Goal: Task Accomplishment & Management: Manage account settings

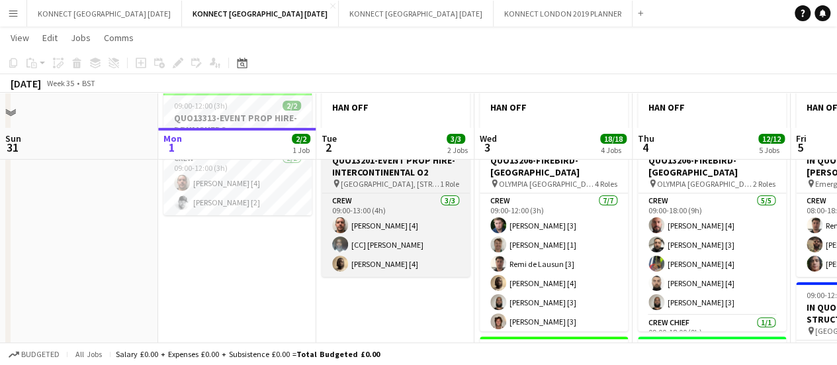
scroll to position [70, 0]
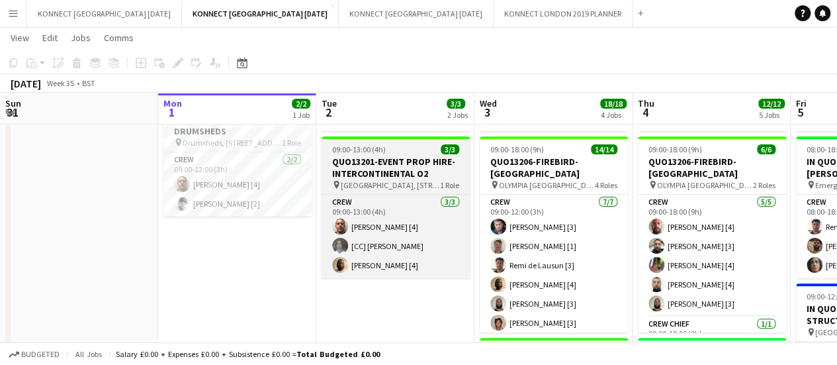
click at [363, 181] on span "[GEOGRAPHIC_DATA], [STREET_ADDRESS]" at bounding box center [390, 185] width 99 height 10
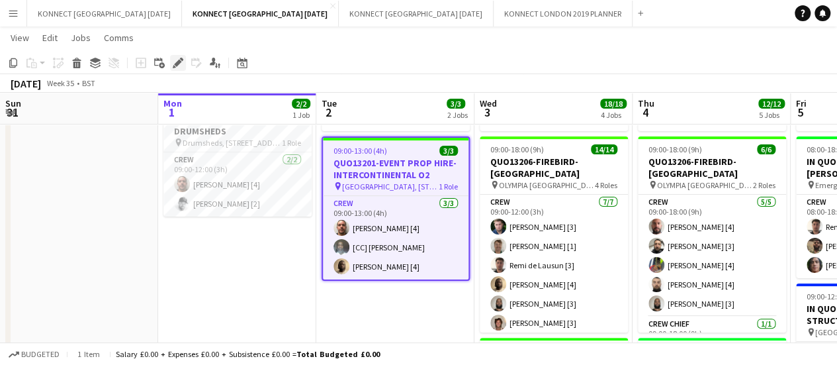
click at [176, 68] on div "Edit" at bounding box center [178, 63] width 16 height 16
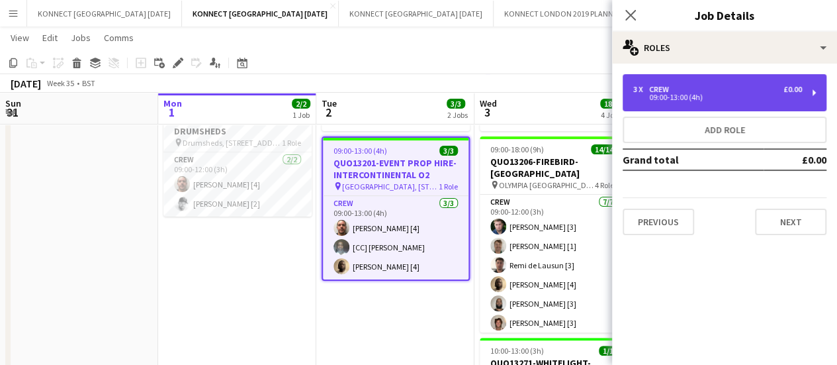
click at [663, 107] on div "3 x Crew £0.00 09:00-13:00 (4h)" at bounding box center [725, 92] width 204 height 37
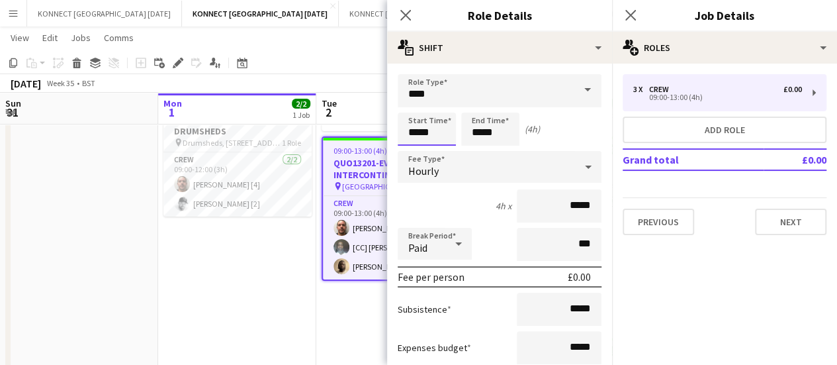
click at [428, 129] on input "*****" at bounding box center [427, 128] width 58 height 33
type input "*****"
click at [484, 136] on input "*****" at bounding box center [490, 128] width 58 height 33
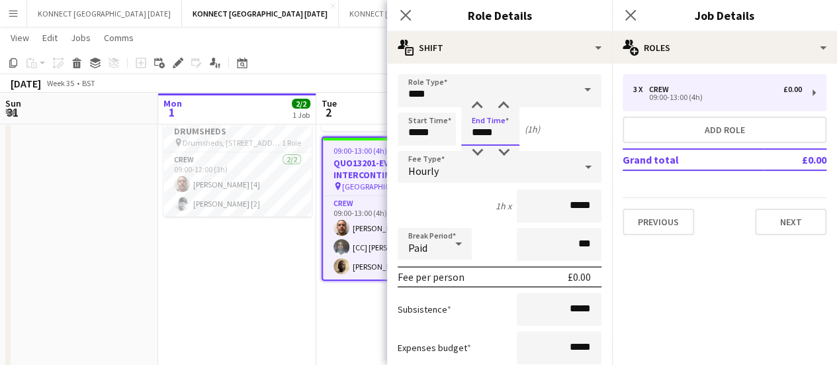
click at [484, 136] on input "*****" at bounding box center [490, 128] width 58 height 33
type input "*****"
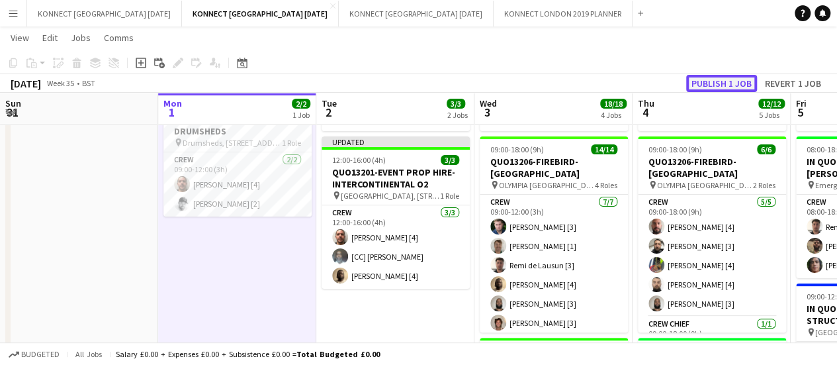
click at [724, 83] on button "Publish 1 job" at bounding box center [721, 83] width 71 height 17
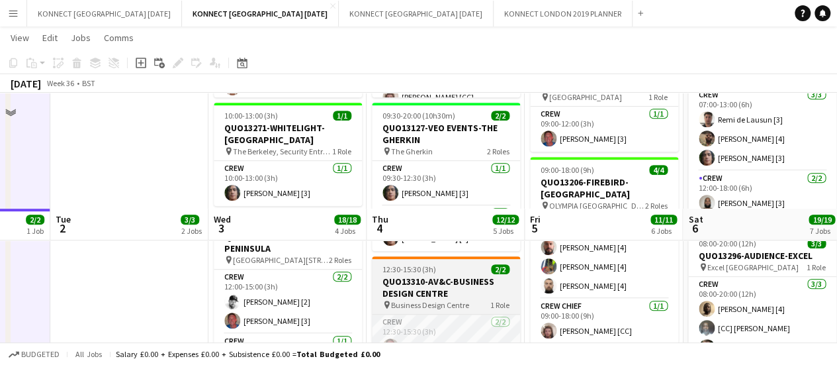
scroll to position [518, 0]
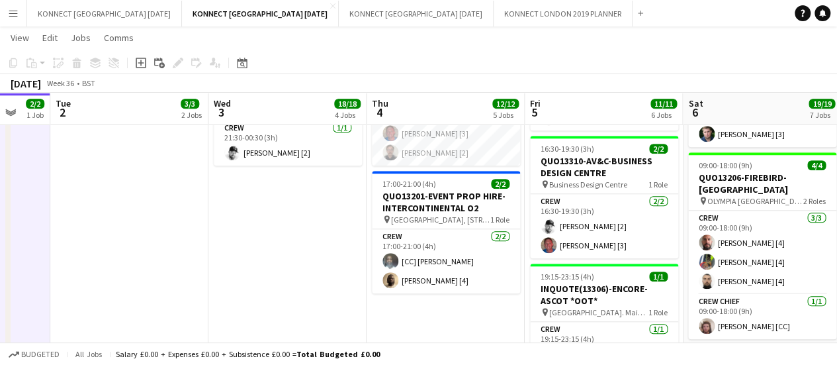
click at [423, 212] on h3 "QUO13201-EVENT PROP HIRE-INTERCONTINENTAL O2" at bounding box center [446, 202] width 148 height 24
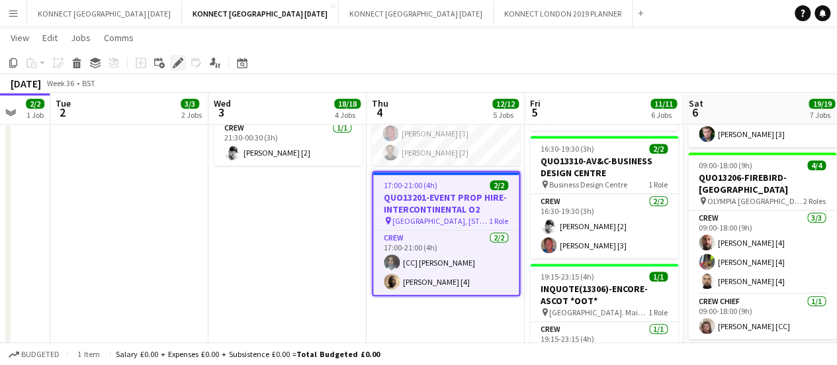
click at [177, 61] on icon at bounding box center [177, 63] width 7 height 7
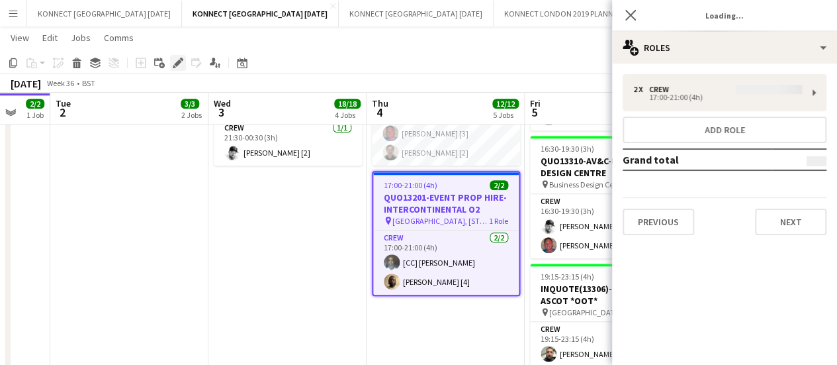
type input "**********"
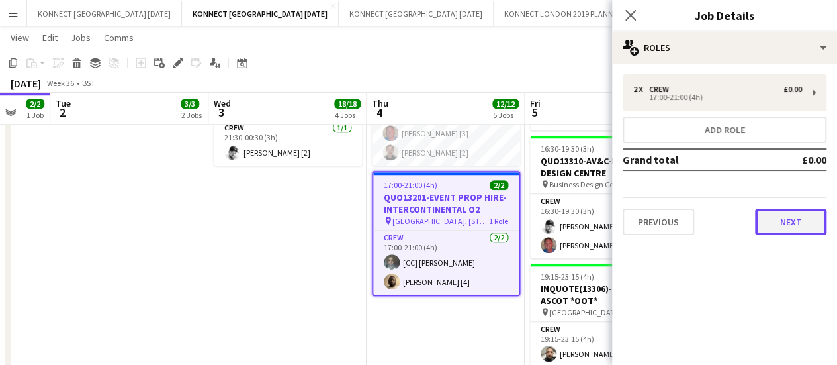
click at [807, 212] on button "Next" at bounding box center [790, 221] width 71 height 26
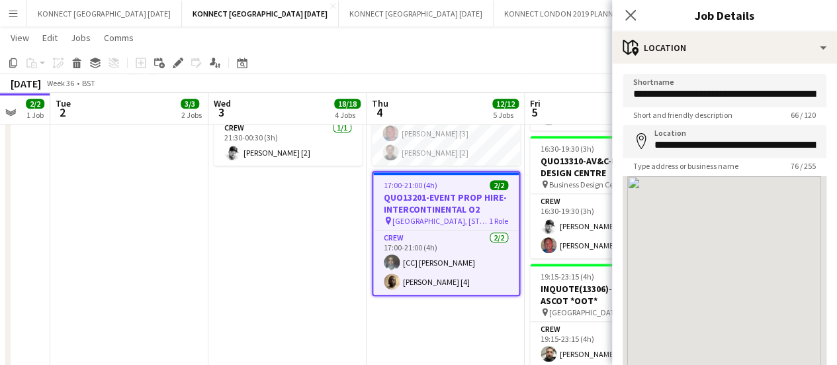
scroll to position [81, 0]
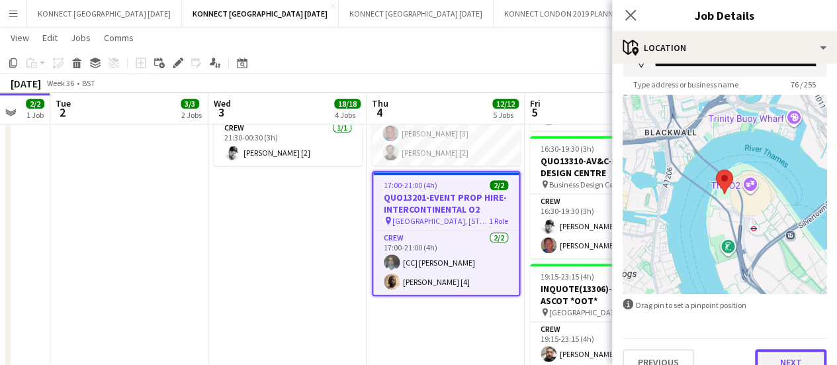
click at [781, 359] on button "Next" at bounding box center [790, 362] width 71 height 26
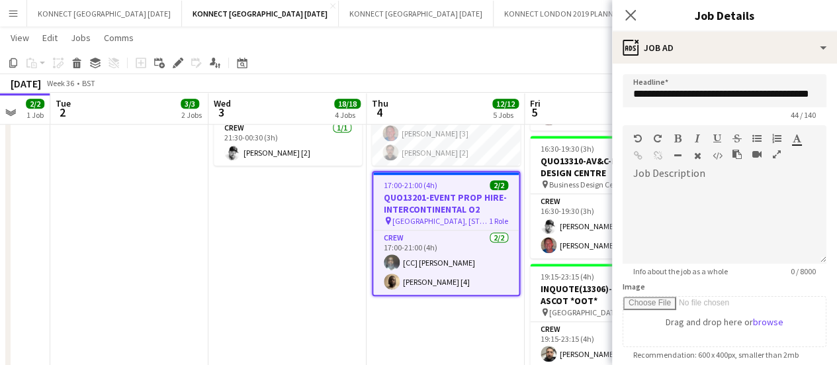
scroll to position [0, 0]
click at [719, 197] on div at bounding box center [725, 223] width 204 height 79
paste div
click at [247, 244] on app-date-cell "HAN OFF 09:00-18:00 (9h) 14/14 QUO13206-FIREBIRD-OLYMPIA pin OLYMPIA LONDON 4 R…" at bounding box center [287, 124] width 158 height 988
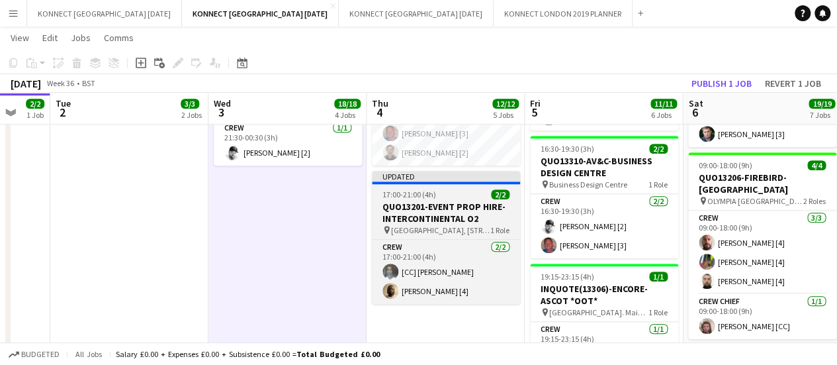
click at [390, 226] on icon "pin" at bounding box center [386, 230] width 9 height 8
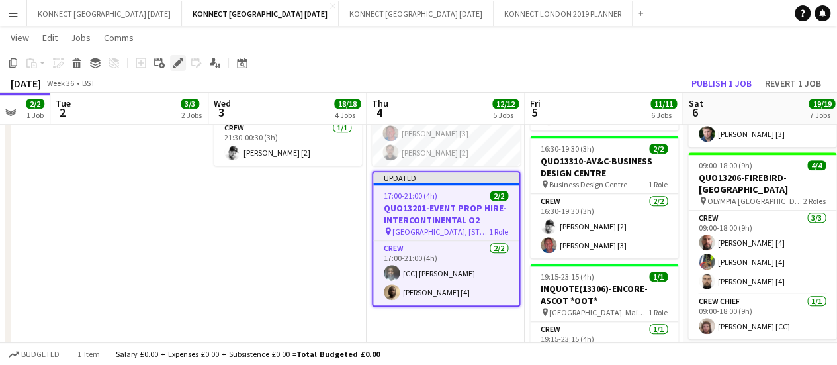
click at [173, 62] on icon "Edit" at bounding box center [178, 63] width 11 height 11
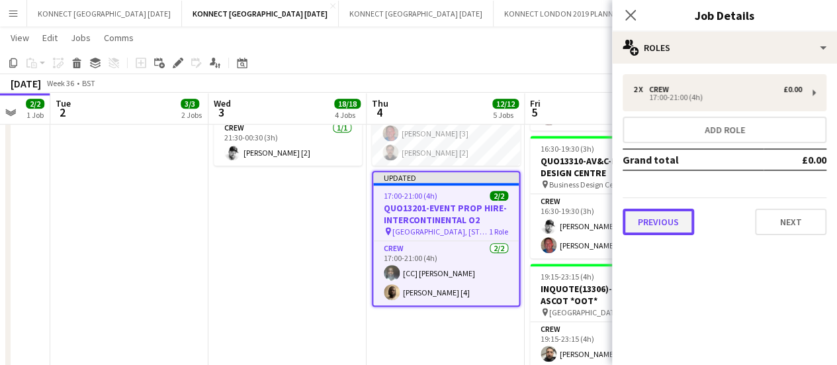
click at [675, 226] on button "Previous" at bounding box center [658, 221] width 71 height 26
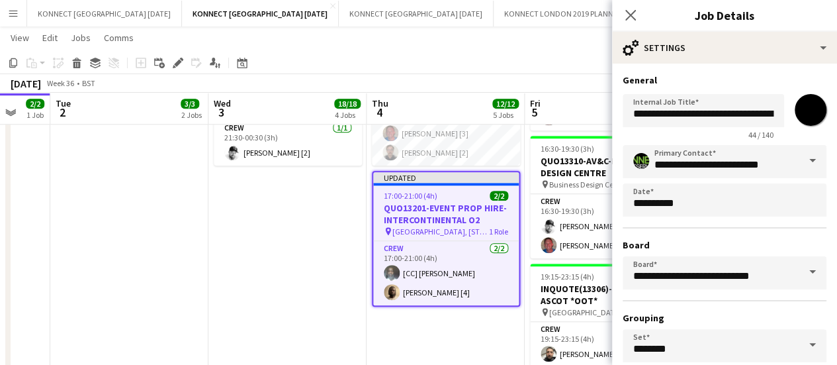
click at [792, 118] on input "*******" at bounding box center [811, 110] width 48 height 48
type input "*******"
click at [324, 239] on app-date-cell "HAN OFF 09:00-18:00 (9h) 14/14 QUO13206-FIREBIRD-OLYMPIA pin OLYMPIA LONDON 4 R…" at bounding box center [287, 124] width 158 height 988
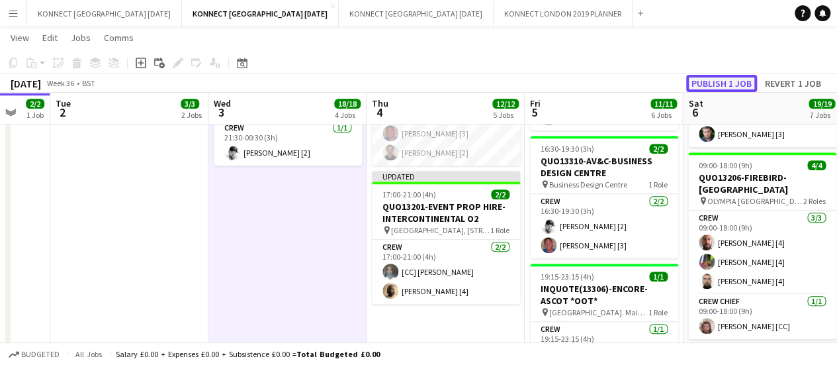
click at [741, 85] on button "Publish 1 job" at bounding box center [721, 83] width 71 height 17
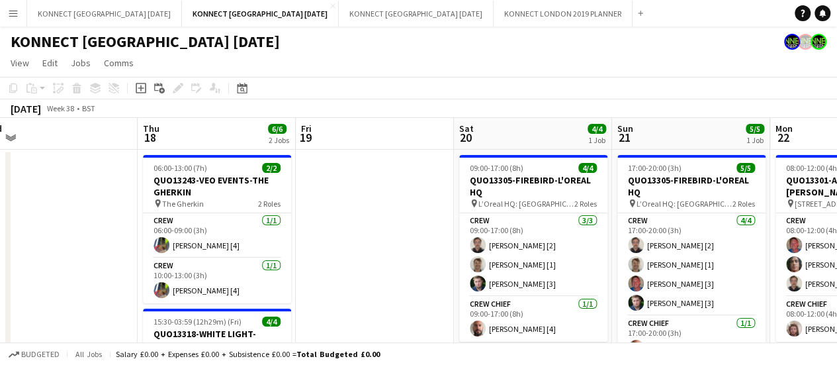
scroll to position [0, 332]
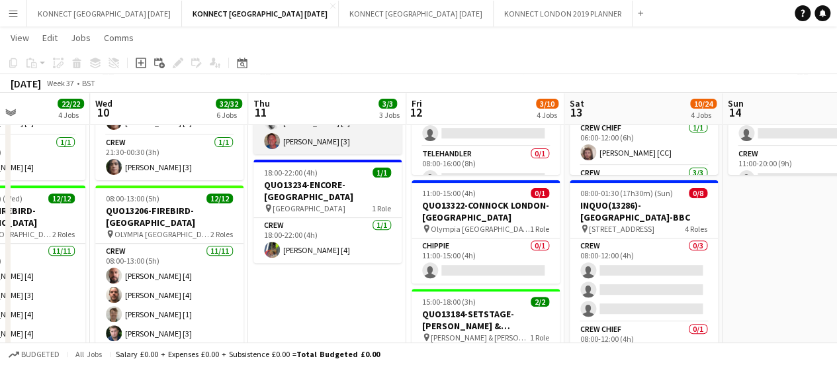
scroll to position [174, 0]
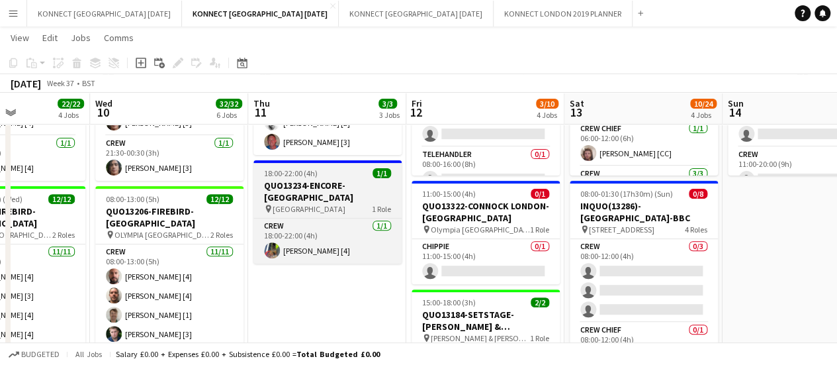
click at [284, 199] on h3 "QUO13234-ENCORE-[GEOGRAPHIC_DATA]" at bounding box center [327, 191] width 148 height 24
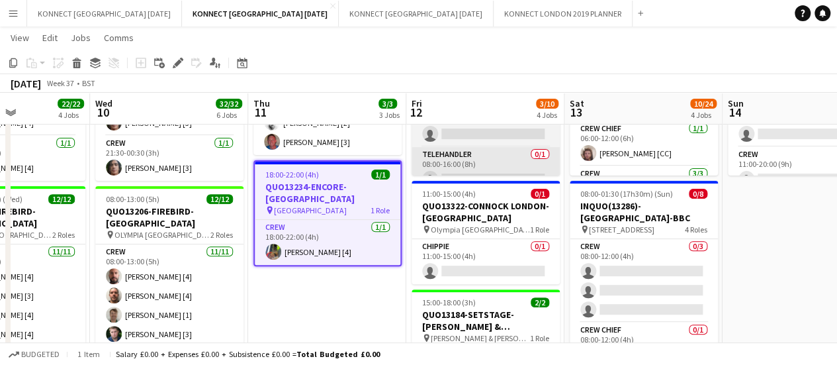
click at [175, 63] on icon at bounding box center [177, 63] width 7 height 7
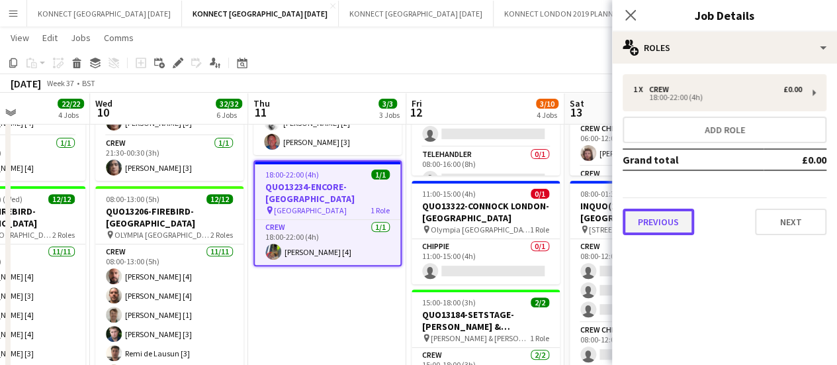
click at [644, 226] on button "Previous" at bounding box center [658, 221] width 71 height 26
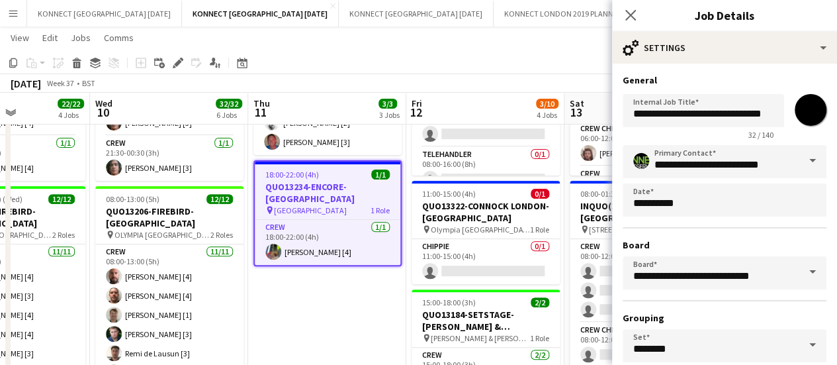
click at [794, 104] on input "*******" at bounding box center [811, 110] width 48 height 48
type input "*******"
click at [762, 73] on div "**********" at bounding box center [724, 270] width 225 height 412
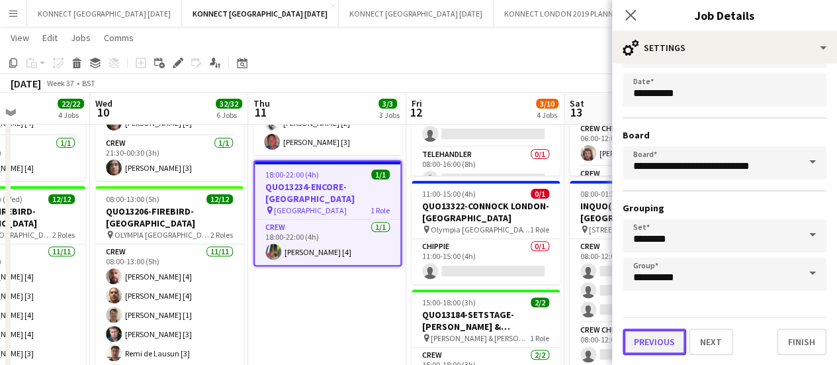
click at [645, 339] on button "Previous" at bounding box center [655, 341] width 64 height 26
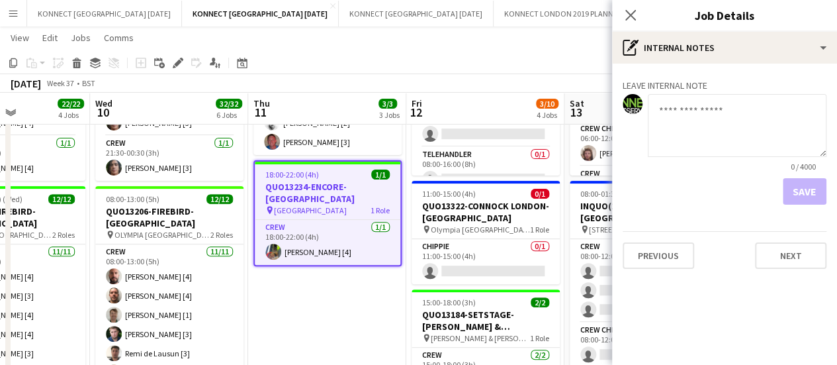
scroll to position [0, 0]
click at [638, 261] on button "Previous" at bounding box center [658, 255] width 71 height 26
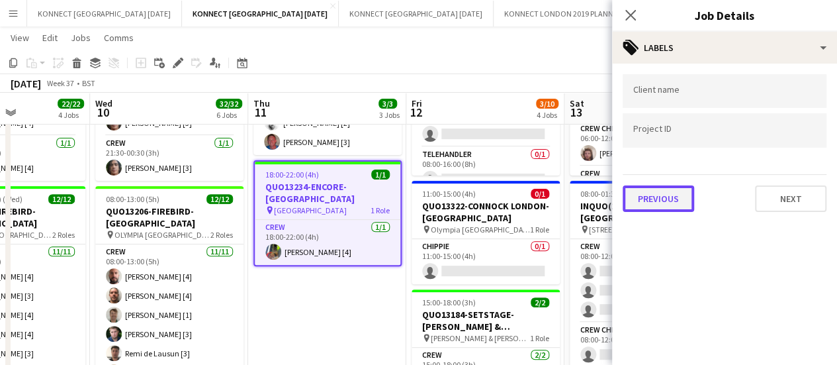
click at [652, 198] on button "Previous" at bounding box center [658, 198] width 71 height 26
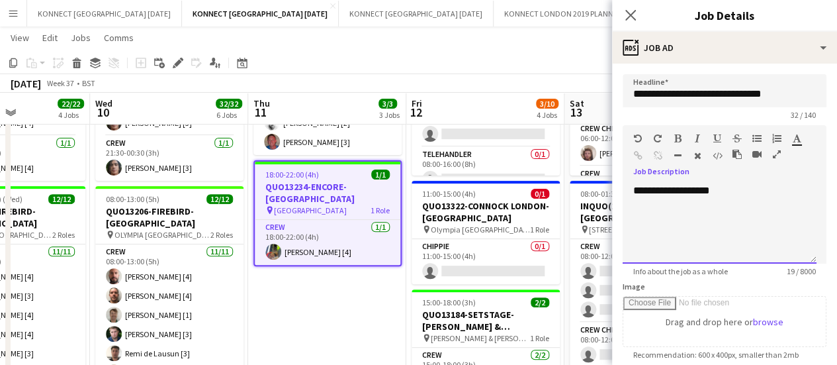
click at [723, 204] on div "**********" at bounding box center [720, 223] width 194 height 79
click at [505, 56] on app-toolbar "Copy Paste Paste Ctrl+V Paste with crew Ctrl+Shift+V Paste linked Job [GEOGRAPH…" at bounding box center [418, 63] width 837 height 22
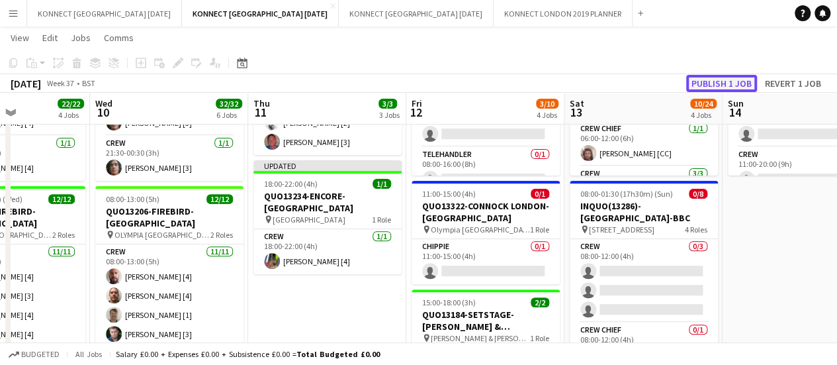
click at [736, 84] on button "Publish 1 job" at bounding box center [721, 83] width 71 height 17
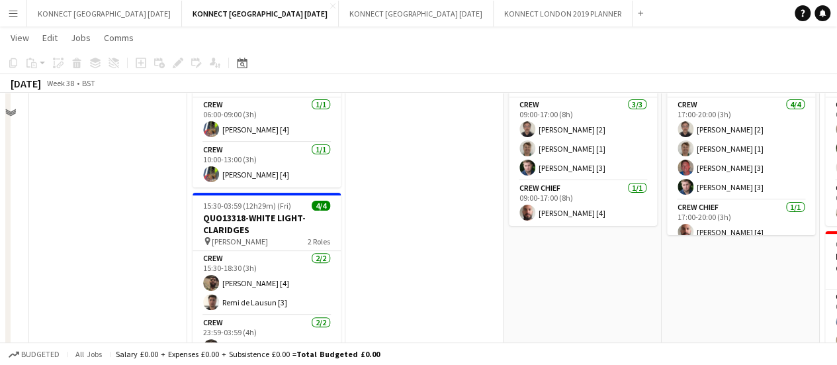
scroll to position [115, 0]
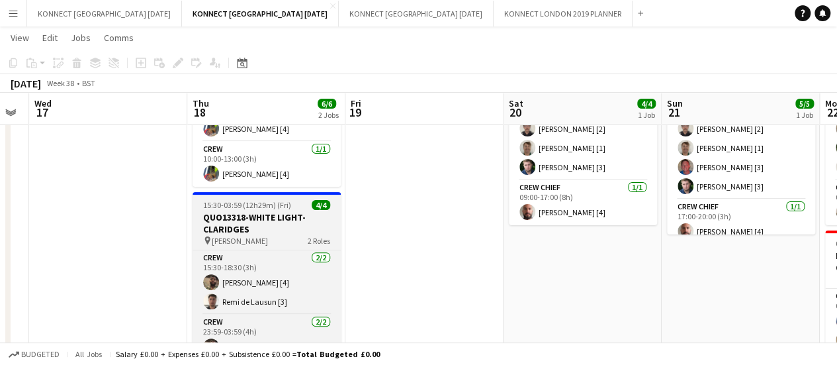
click at [214, 217] on h3 "QUO13318-WHITE LIGHT-CLARIDGES" at bounding box center [267, 223] width 148 height 24
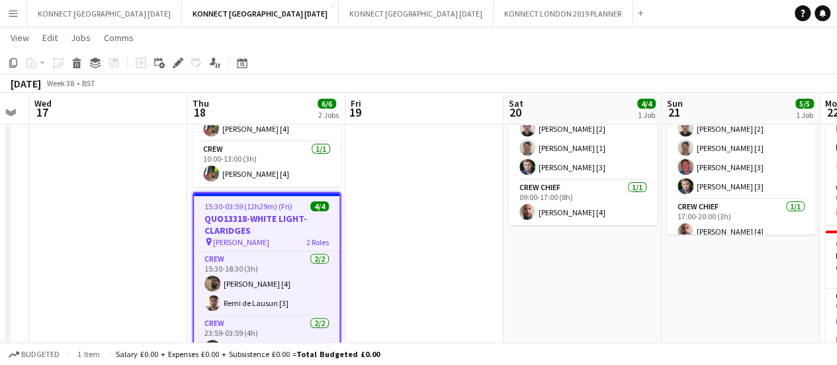
click at [17, 17] on app-icon "Menu" at bounding box center [13, 13] width 11 height 11
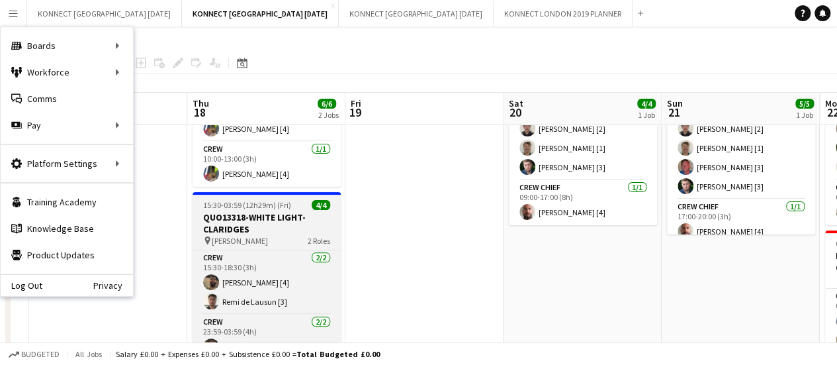
click at [249, 228] on h3 "QUO13318-WHITE LIGHT-CLARIDGES" at bounding box center [267, 223] width 148 height 24
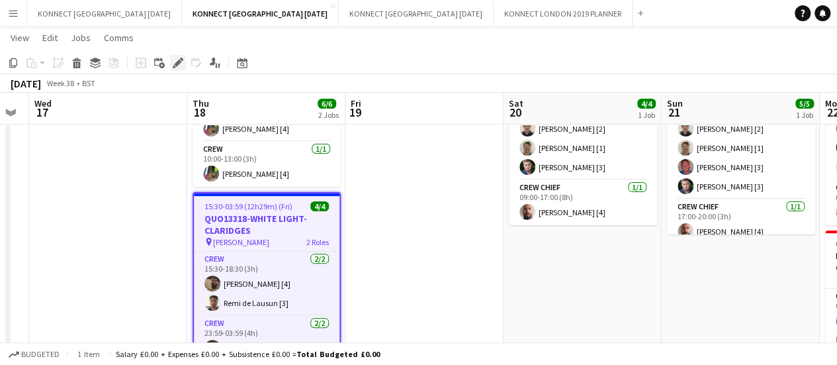
click at [173, 67] on icon at bounding box center [174, 66] width 3 height 3
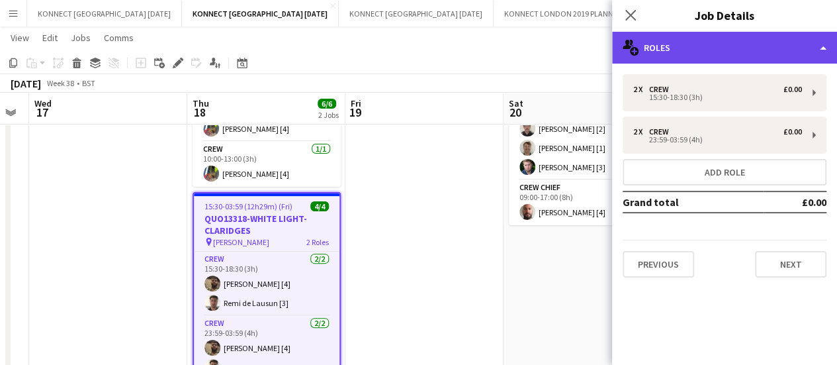
click at [781, 55] on div "multiple-users-add Roles" at bounding box center [724, 48] width 225 height 32
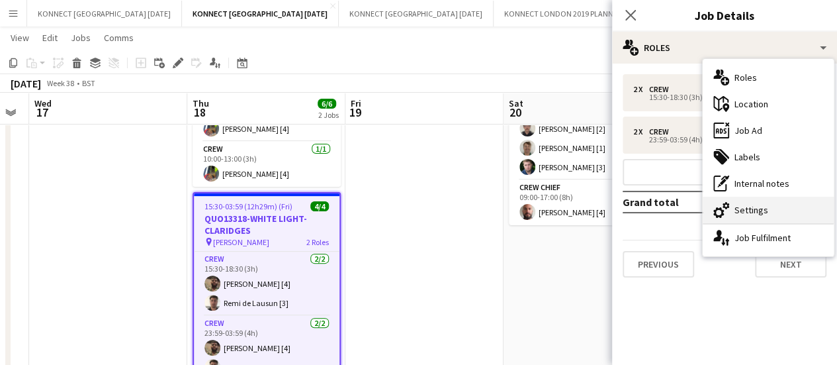
click at [779, 215] on div "cog-double-3 Settings" at bounding box center [768, 210] width 131 height 26
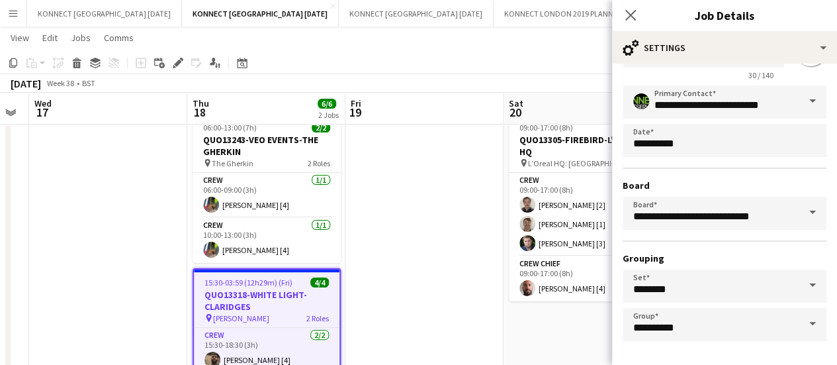
scroll to position [110, 0]
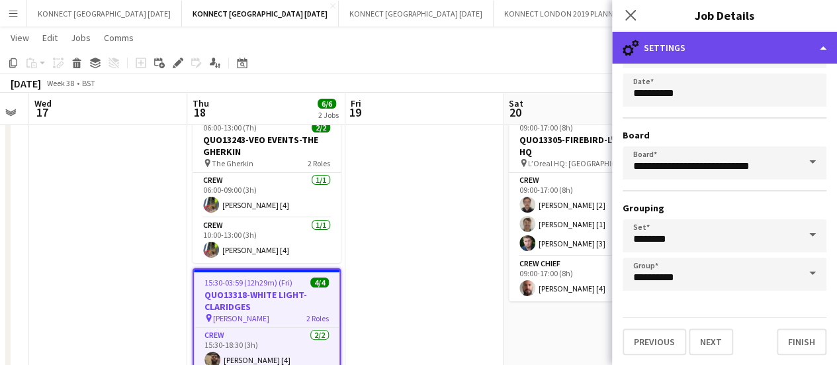
click at [672, 48] on div "cog-double-3 Settings" at bounding box center [724, 48] width 225 height 32
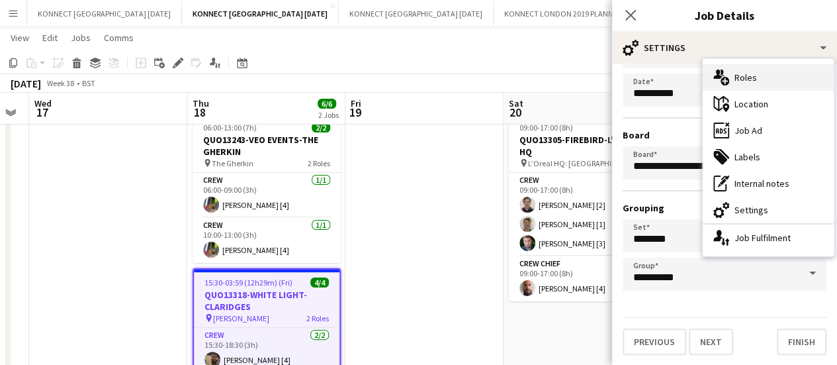
click at [772, 87] on div "multiple-users-add Roles" at bounding box center [768, 77] width 131 height 26
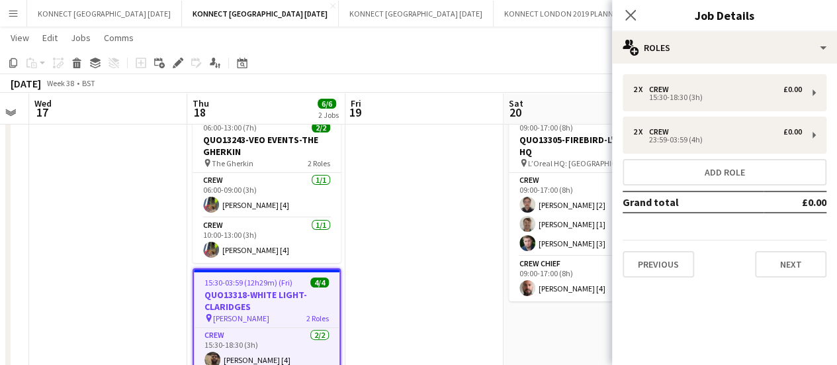
scroll to position [0, 0]
click at [668, 261] on button "Previous" at bounding box center [658, 264] width 71 height 26
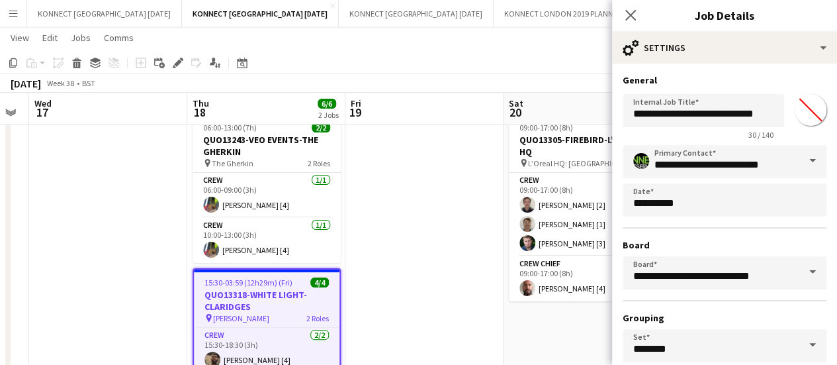
scroll to position [110, 0]
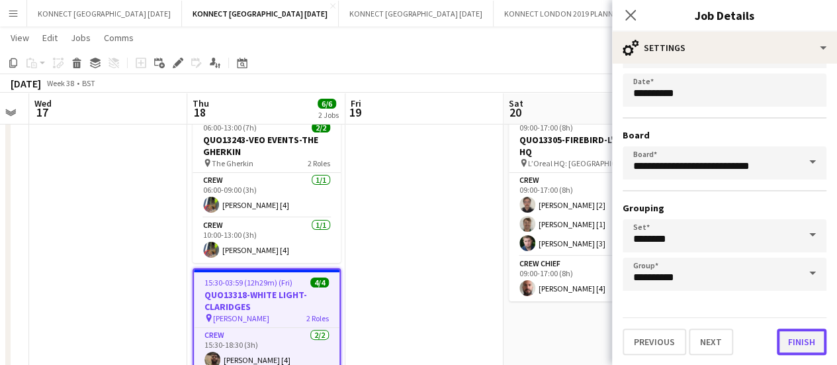
click at [792, 347] on button "Finish" at bounding box center [802, 341] width 50 height 26
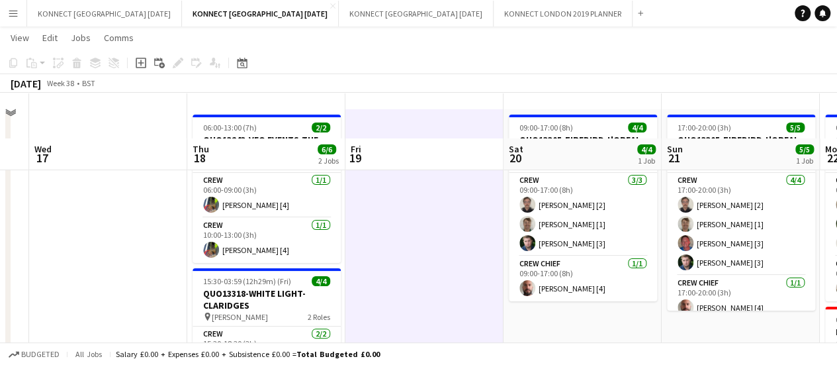
scroll to position [151, 0]
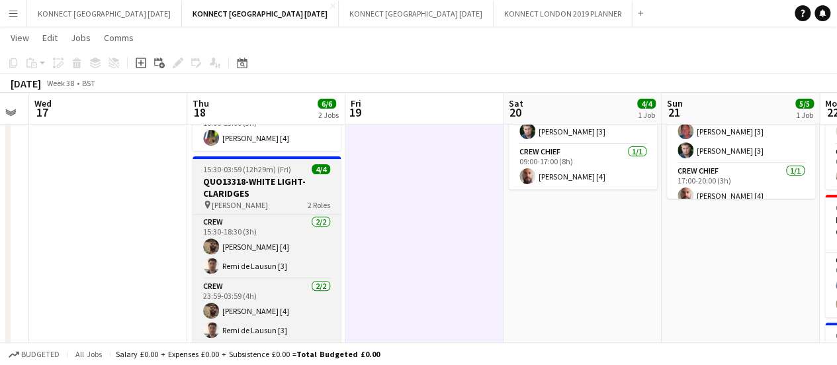
click at [247, 177] on h3 "QUO13318-WHITE LIGHT-CLARIDGES" at bounding box center [267, 187] width 148 height 24
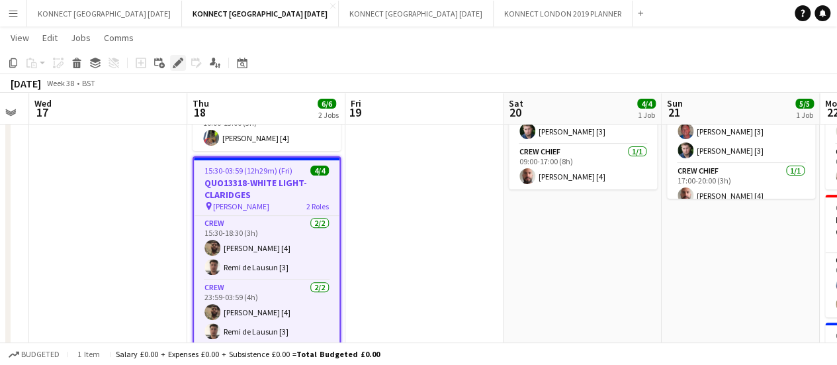
click at [179, 63] on icon at bounding box center [177, 63] width 7 height 7
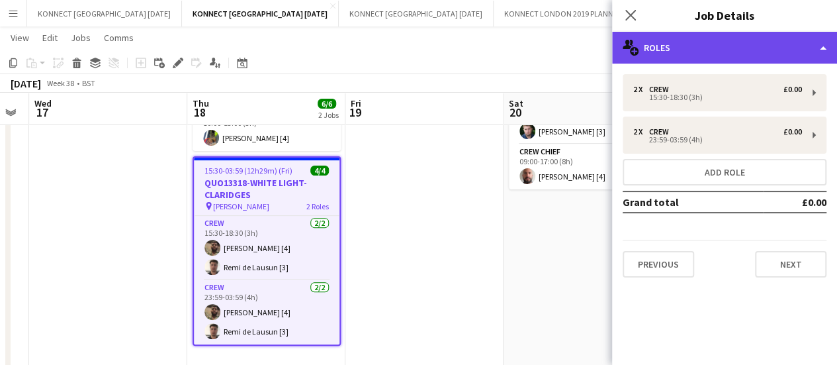
click at [784, 45] on div "multiple-users-add Roles" at bounding box center [724, 48] width 225 height 32
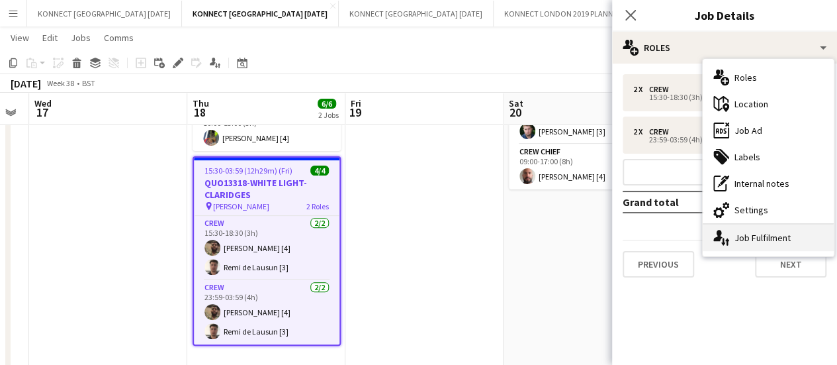
click at [801, 245] on div "single-neutral-actions-up-down Job Fulfilment" at bounding box center [768, 237] width 131 height 26
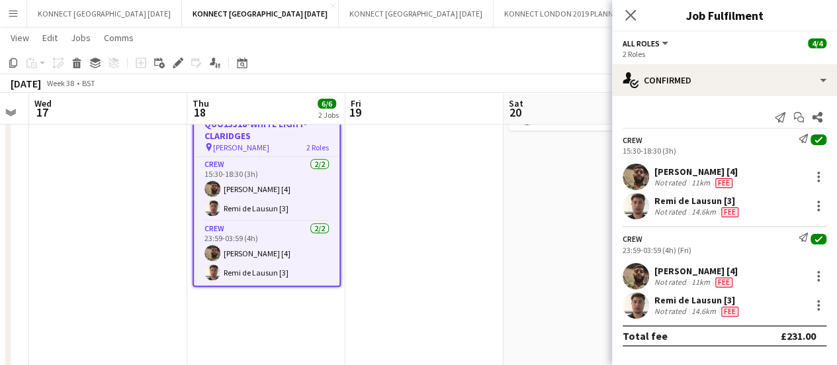
scroll to position [171, 0]
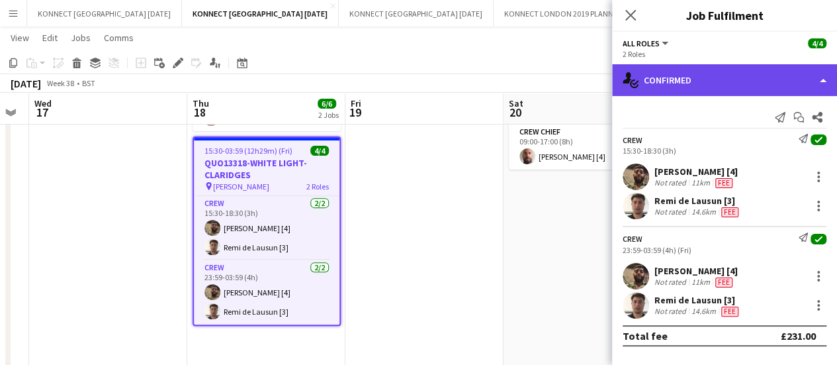
click at [779, 91] on div "single-neutral-actions-check-2 Confirmed" at bounding box center [724, 80] width 225 height 32
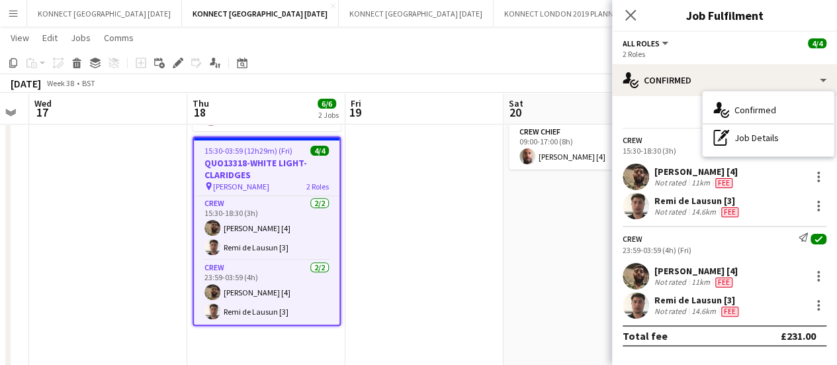
click at [674, 118] on div "Send notification Start chat Share" at bounding box center [725, 118] width 204 height 22
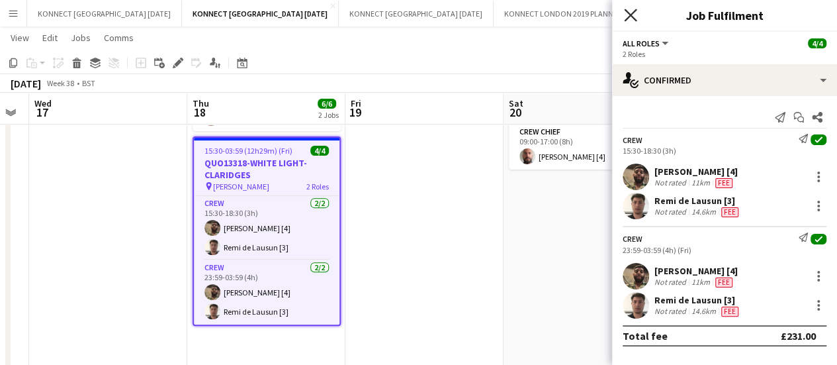
click at [633, 17] on icon at bounding box center [630, 15] width 13 height 13
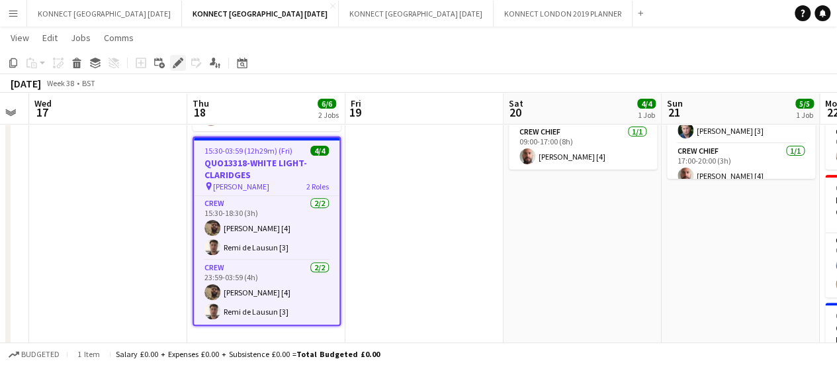
click at [177, 59] on icon "Edit" at bounding box center [178, 63] width 11 height 11
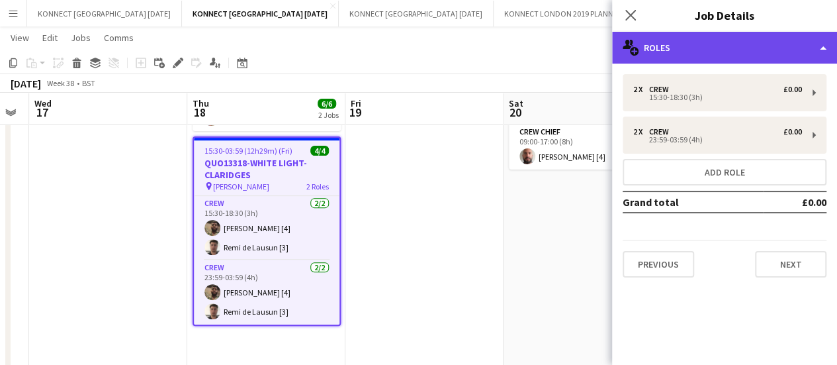
click at [726, 54] on div "multiple-users-add Roles" at bounding box center [724, 48] width 225 height 32
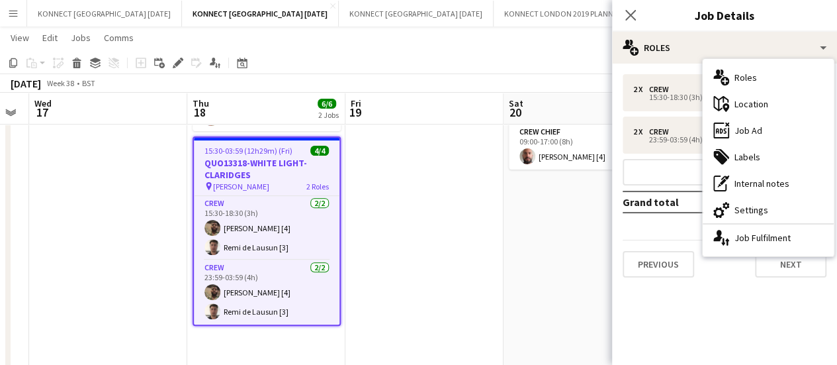
click at [781, 297] on mat-expansion-panel "pencil3 General details 2 x Crew £0.00 15:30-18:30 (3h) 2 x Crew £0.00 23:59-03…" at bounding box center [724, 214] width 225 height 301
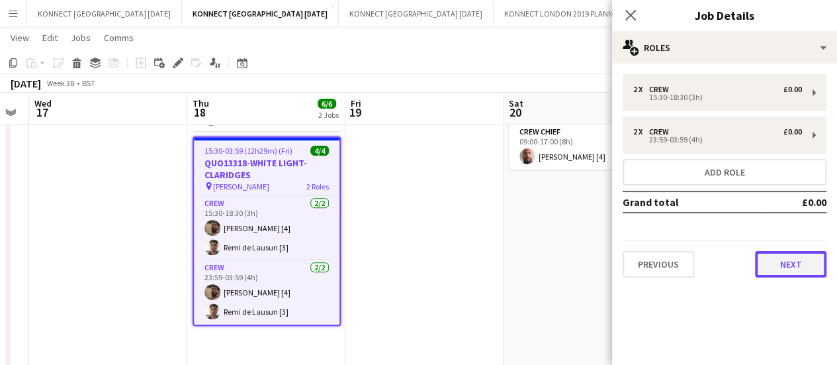
click at [790, 259] on button "Next" at bounding box center [790, 264] width 71 height 26
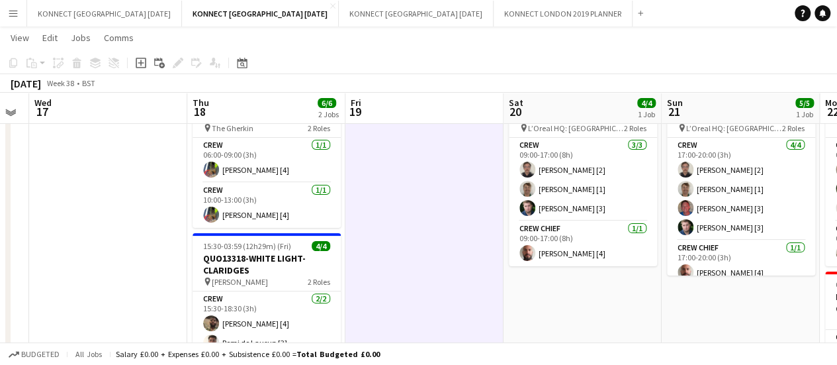
scroll to position [73, 0]
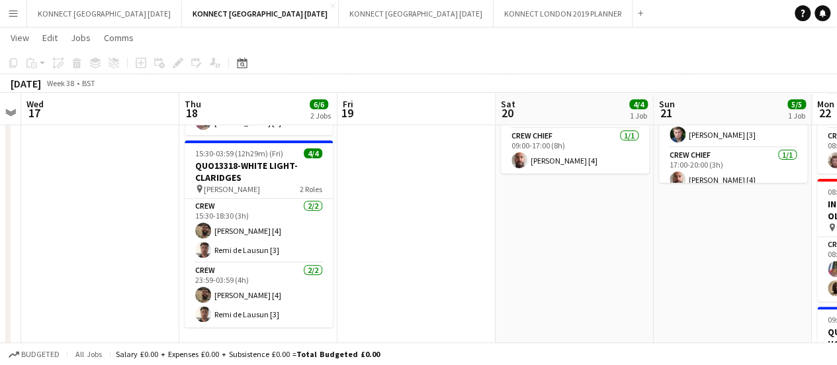
scroll to position [167, 0]
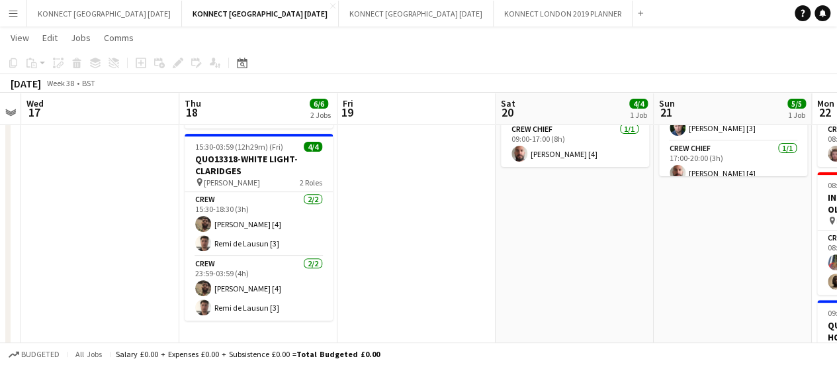
scroll to position [0, 298]
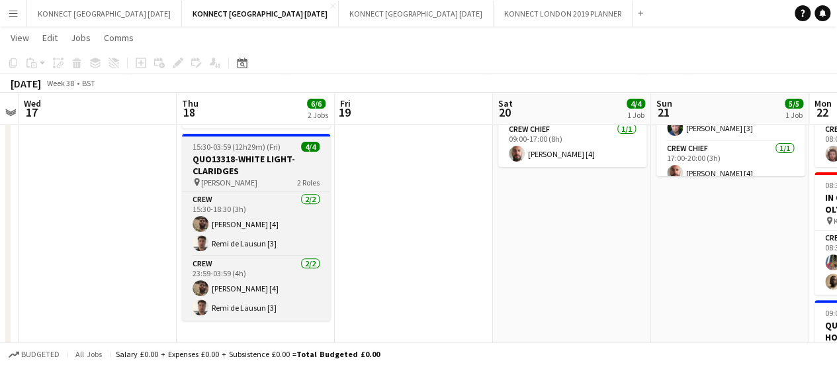
click at [222, 174] on h3 "QUO13318-WHITE LIGHT-CLARIDGES" at bounding box center [256, 165] width 148 height 24
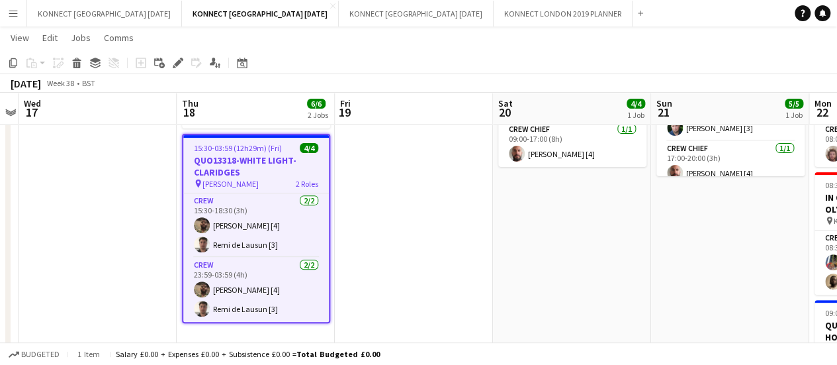
click at [19, 19] on button "Menu" at bounding box center [13, 13] width 26 height 26
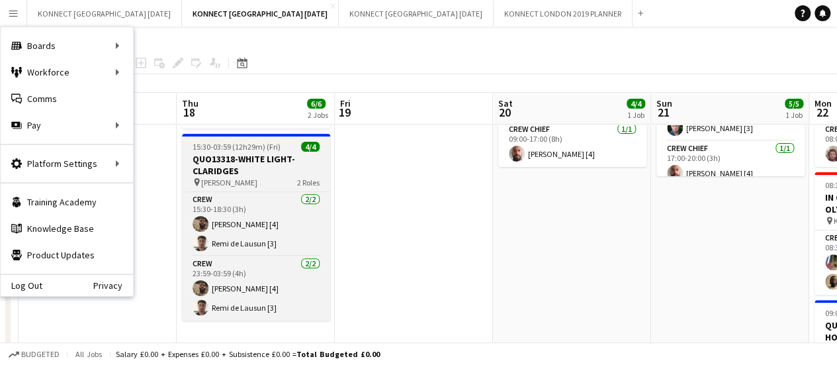
click at [234, 148] on span "15:30-03:59 (12h29m) (Fri)" at bounding box center [237, 147] width 88 height 10
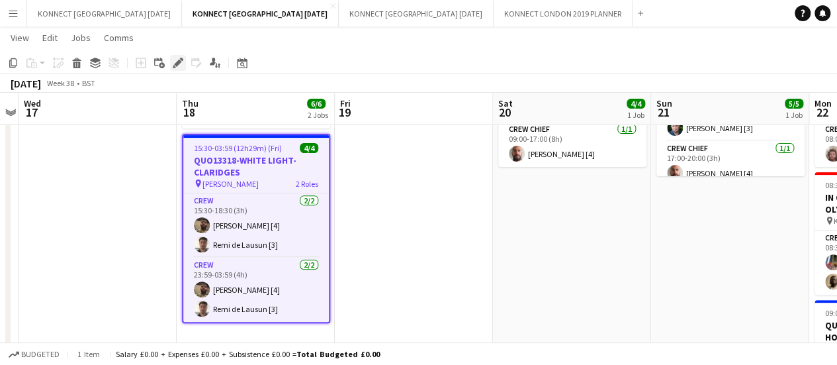
click at [184, 69] on div "Edit" at bounding box center [178, 63] width 16 height 16
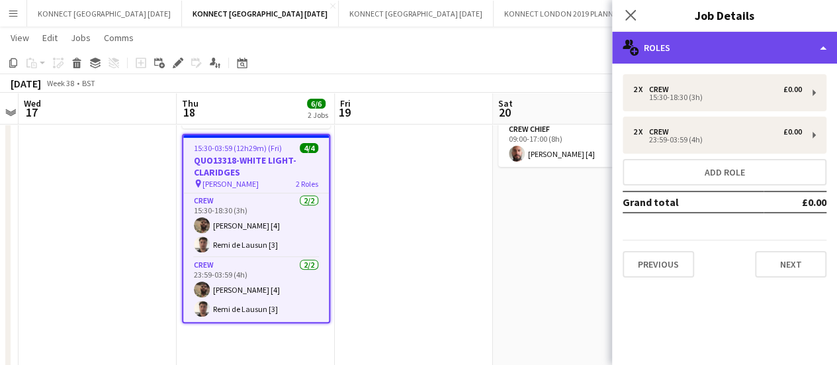
click at [709, 48] on div "multiple-users-add Roles" at bounding box center [724, 48] width 225 height 32
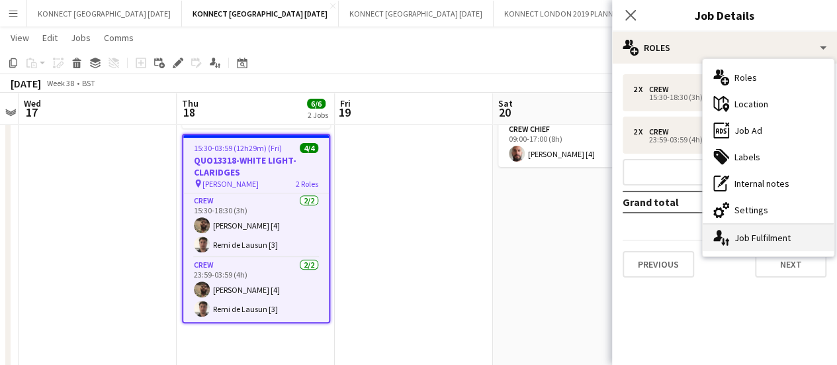
click at [752, 245] on div "single-neutral-actions-up-down Job Fulfilment" at bounding box center [768, 237] width 131 height 26
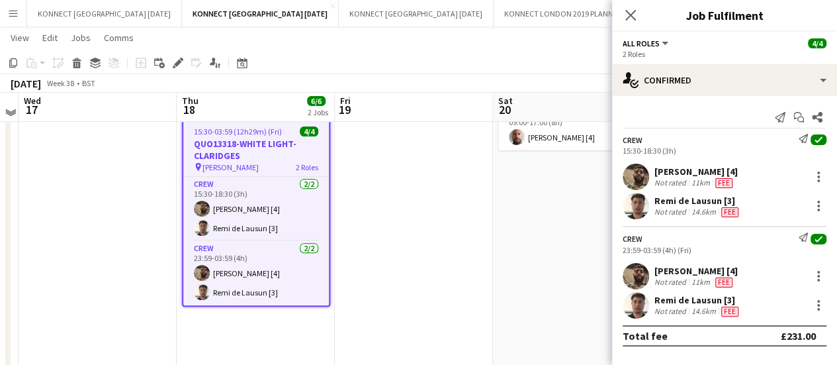
scroll to position [187, 0]
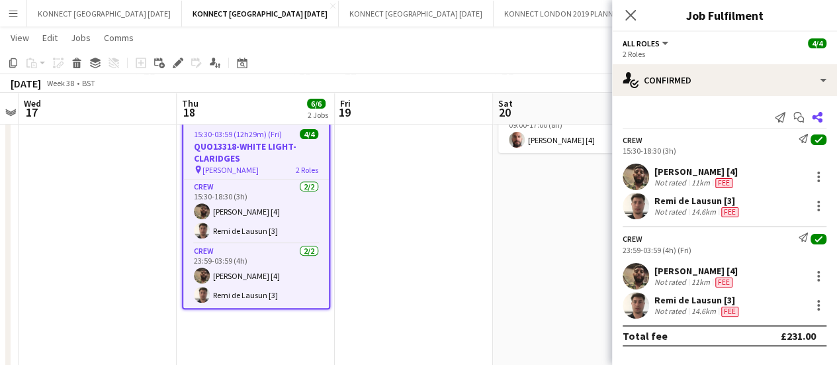
click at [817, 115] on icon at bounding box center [817, 117] width 11 height 11
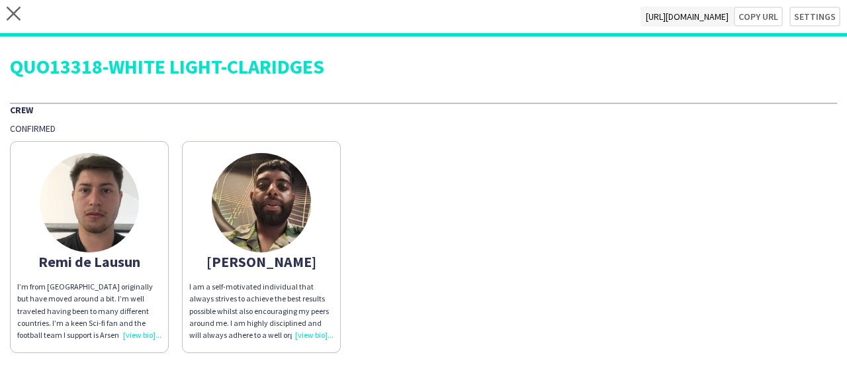
click at [817, 115] on div "Crew" at bounding box center [423, 109] width 827 height 13
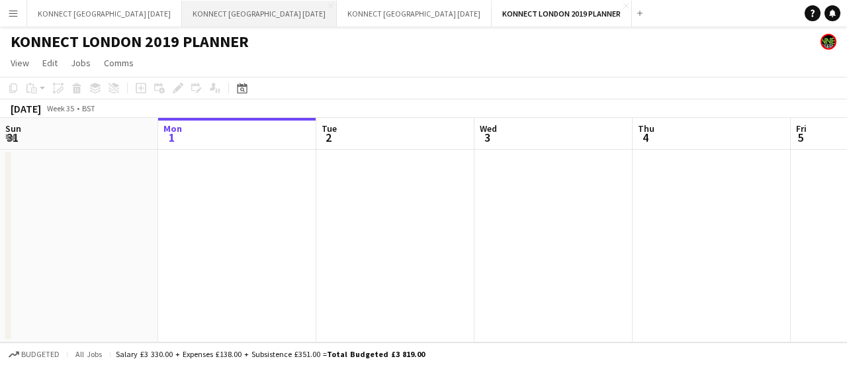
click at [235, 15] on button "KONNECT LONDON SEPTEMBER 2025 Close" at bounding box center [259, 14] width 155 height 26
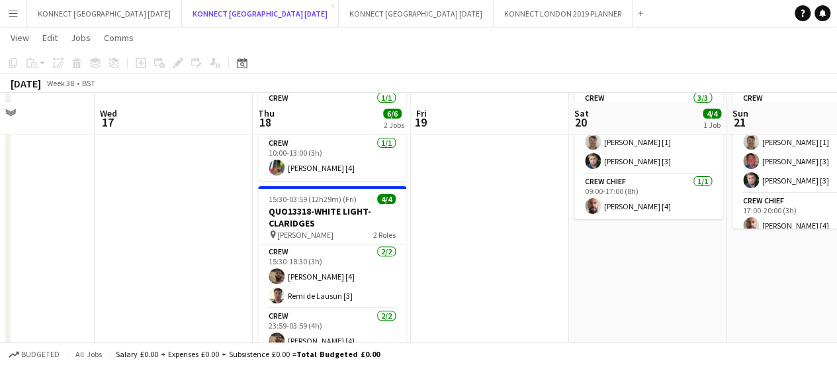
scroll to position [131, 0]
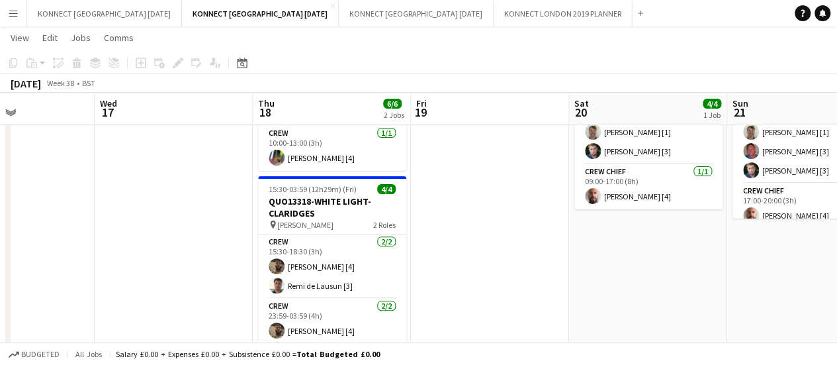
click at [273, 222] on icon "pin" at bounding box center [273, 224] width 9 height 8
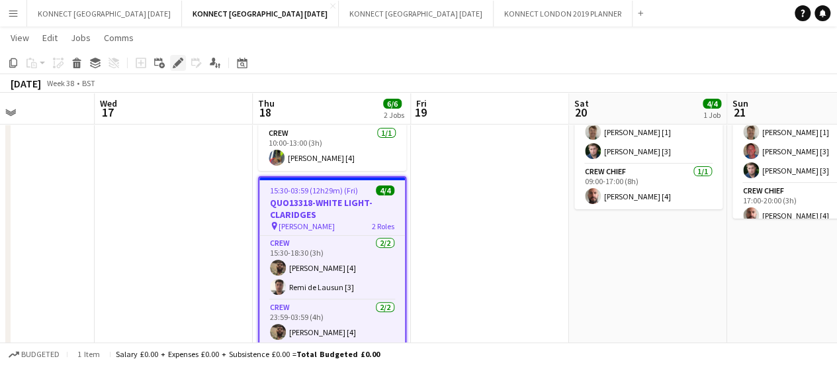
click at [177, 62] on icon at bounding box center [177, 63] width 7 height 7
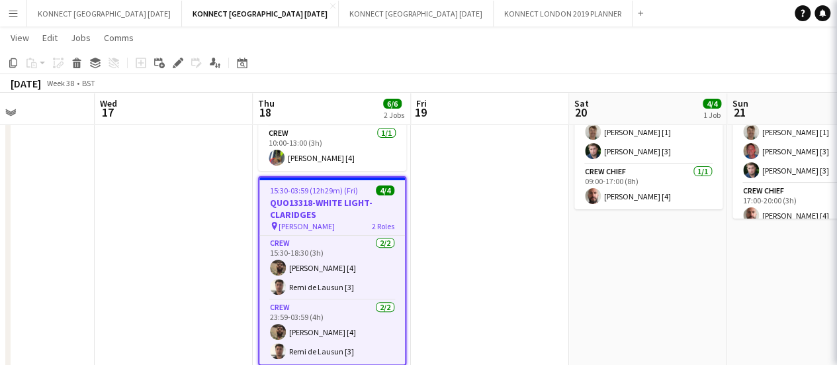
type input "**********"
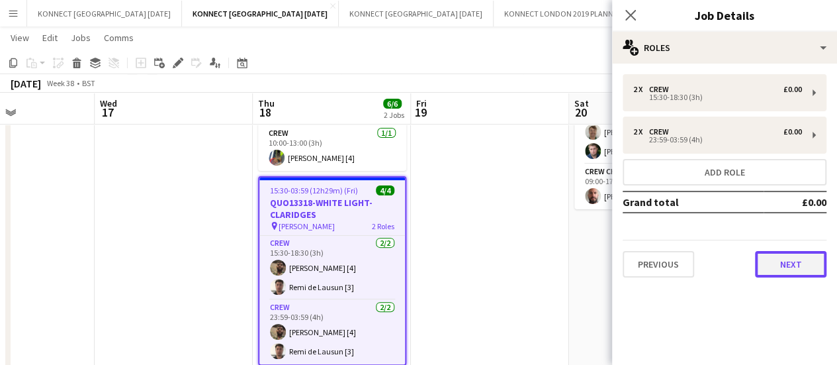
click at [809, 272] on button "Next" at bounding box center [790, 264] width 71 height 26
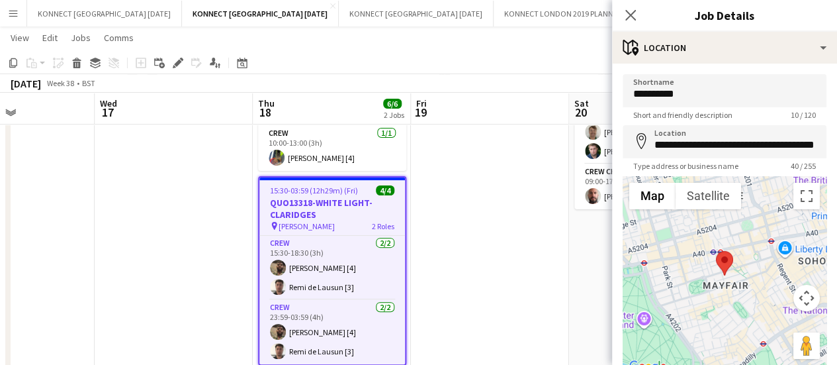
scroll to position [103, 0]
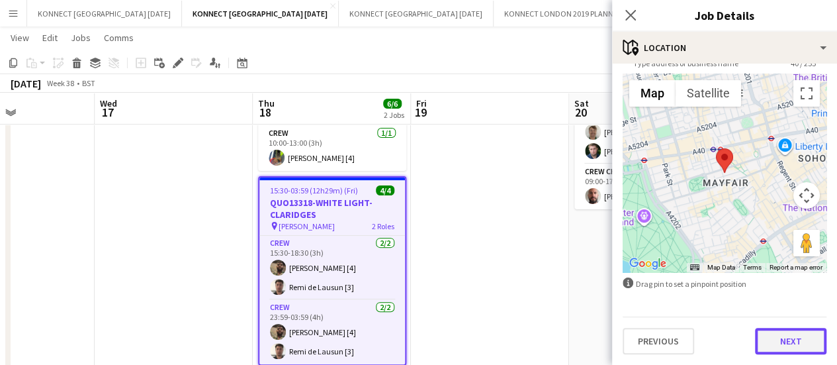
click at [786, 333] on button "Next" at bounding box center [790, 341] width 71 height 26
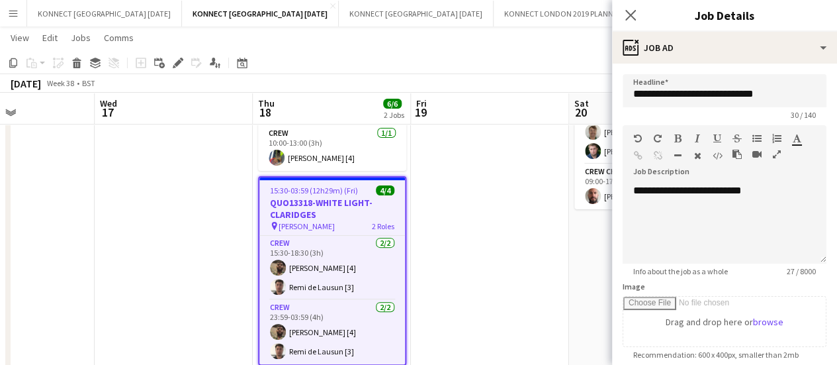
scroll to position [0, 0]
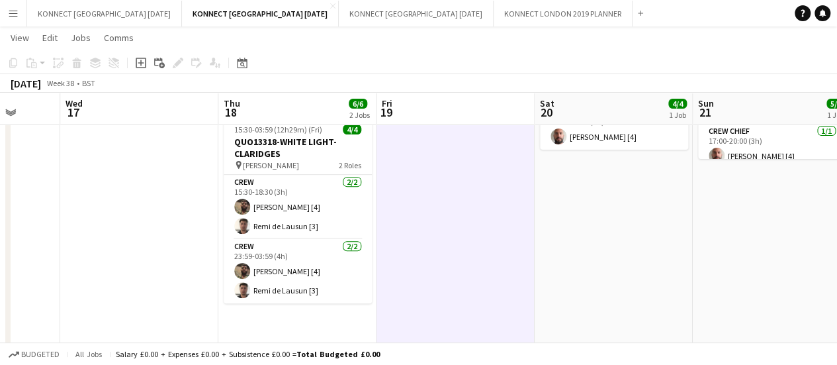
scroll to position [190, 0]
click at [282, 235] on app-card-role "Crew 2/2 15:30-18:30 (3h) Thayalan Ravendran [4] Remi de Lausun [3]" at bounding box center [298, 207] width 148 height 64
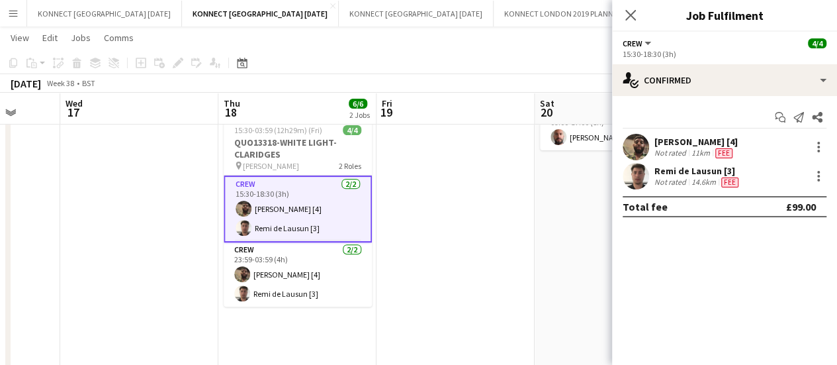
click at [696, 146] on div "[PERSON_NAME] [4]" at bounding box center [695, 142] width 83 height 12
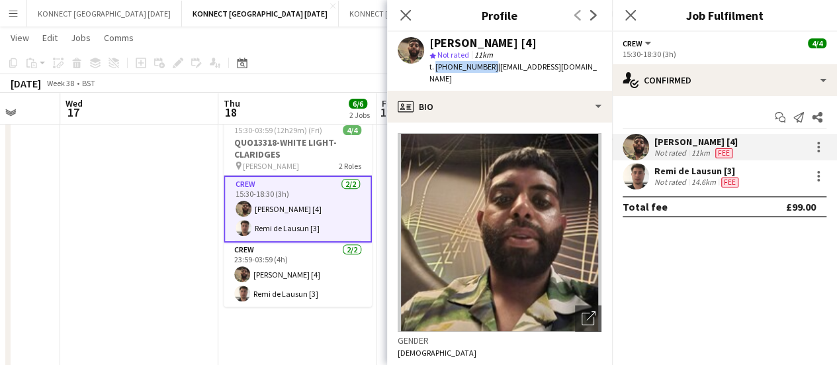
drag, startPoint x: 433, startPoint y: 66, endPoint x: 486, endPoint y: 71, distance: 53.9
click at [486, 71] on span "t. +447492862819" at bounding box center [463, 67] width 69 height 10
copy span "+447492862819"
